Goal: Find specific page/section: Find specific page/section

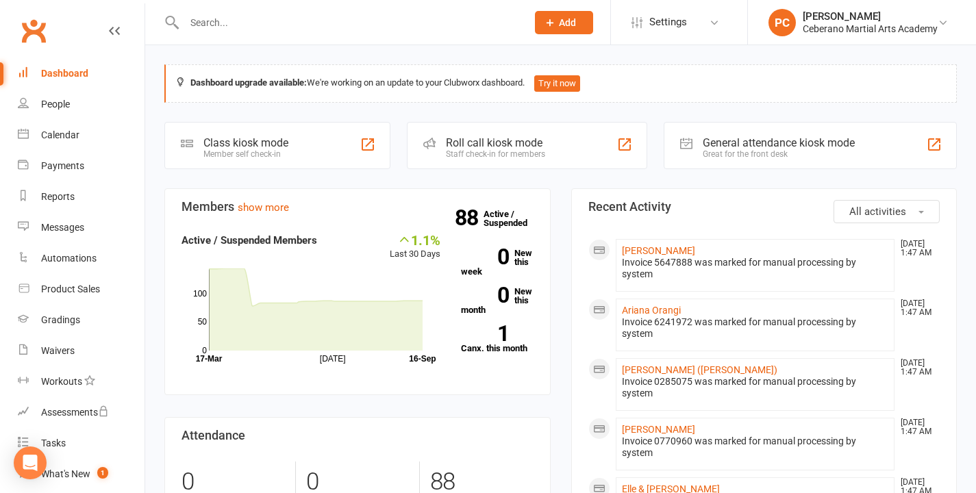
click at [305, 29] on input "text" at bounding box center [348, 22] width 337 height 19
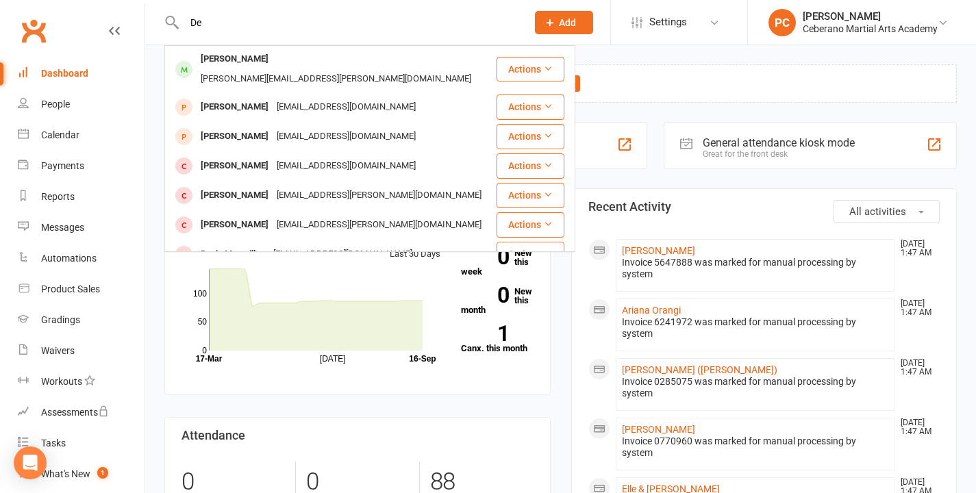
type input "D"
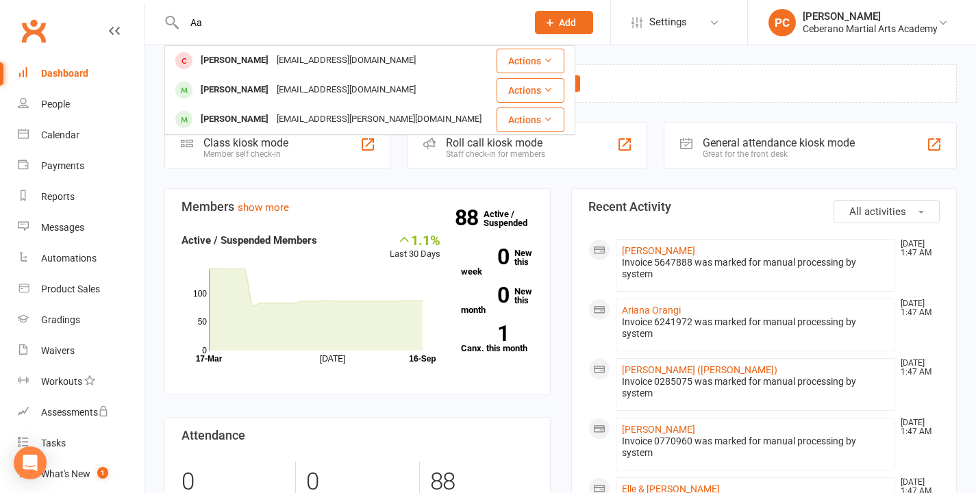
type input "A"
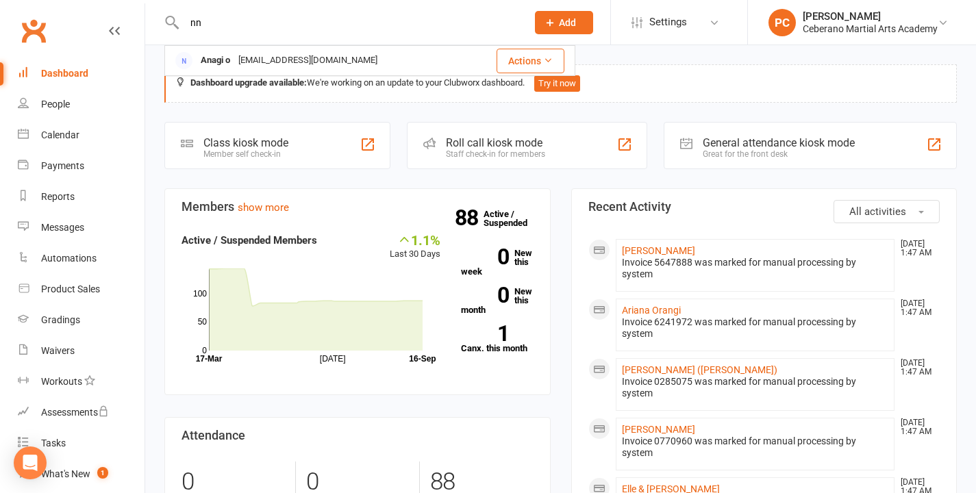
type input "n"
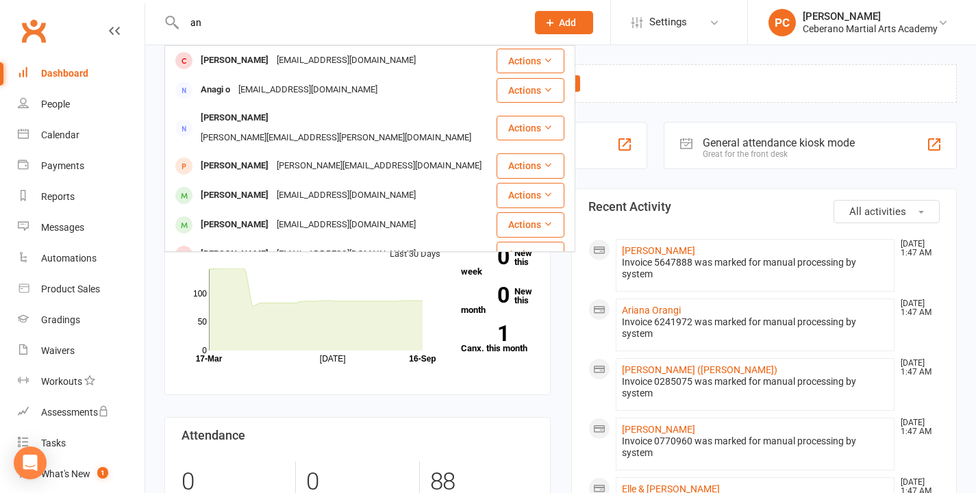
type input "a"
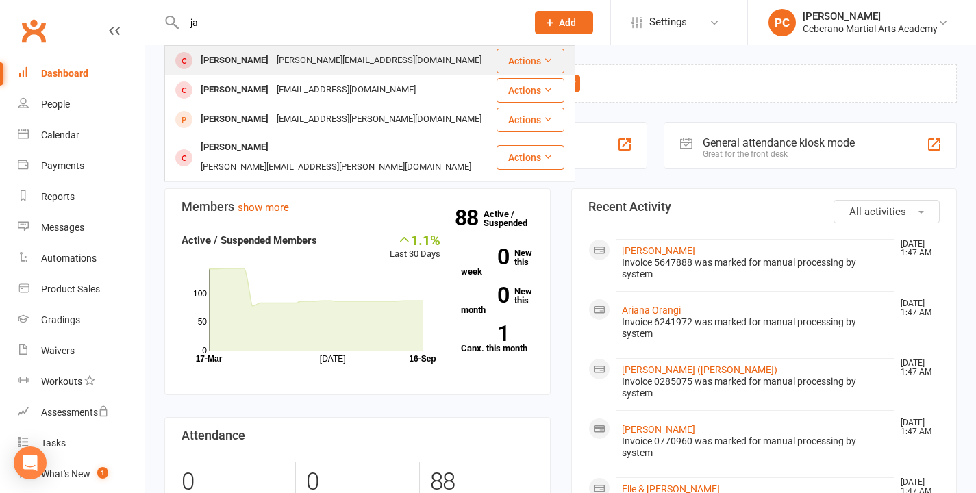
type input "j"
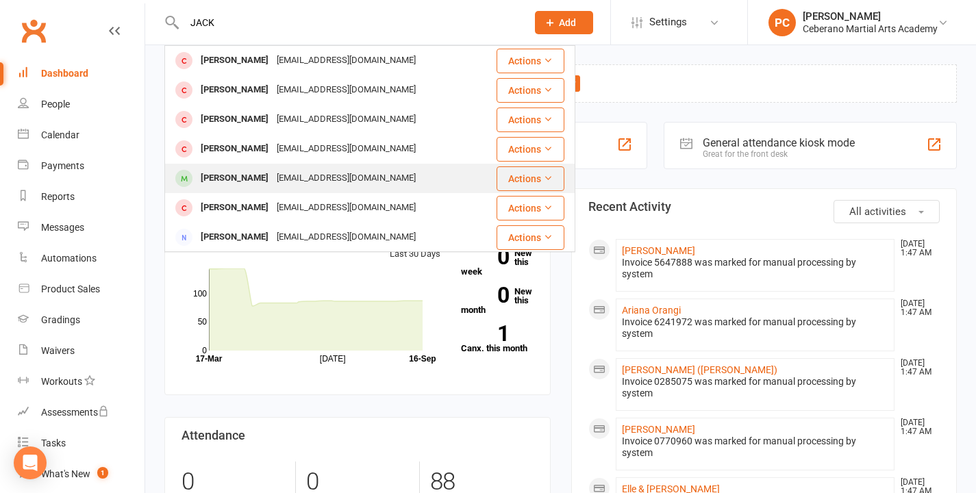
type input "JACK"
click at [294, 178] on div "[EMAIL_ADDRESS][DOMAIN_NAME]" at bounding box center [346, 178] width 147 height 20
